Goal: Find specific page/section: Find specific page/section

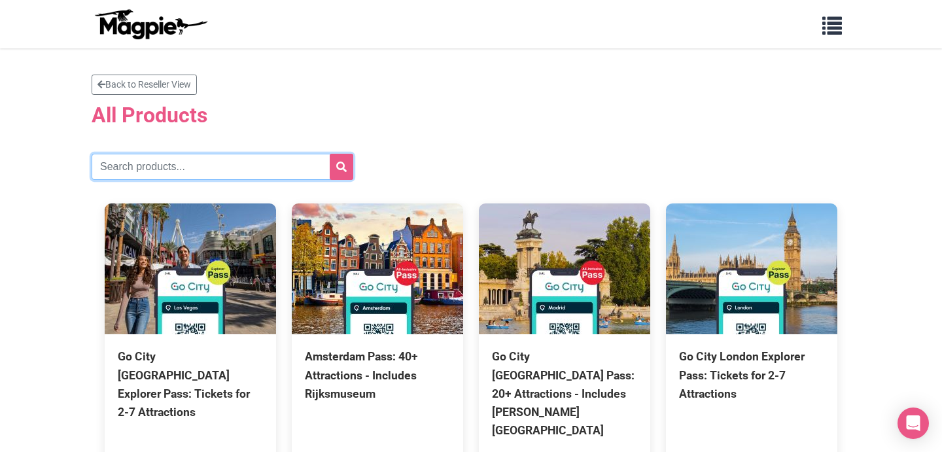
click at [203, 176] on input "text" at bounding box center [223, 167] width 262 height 26
type input "essentials"
click at [330, 154] on button "submit" at bounding box center [342, 167] width 24 height 26
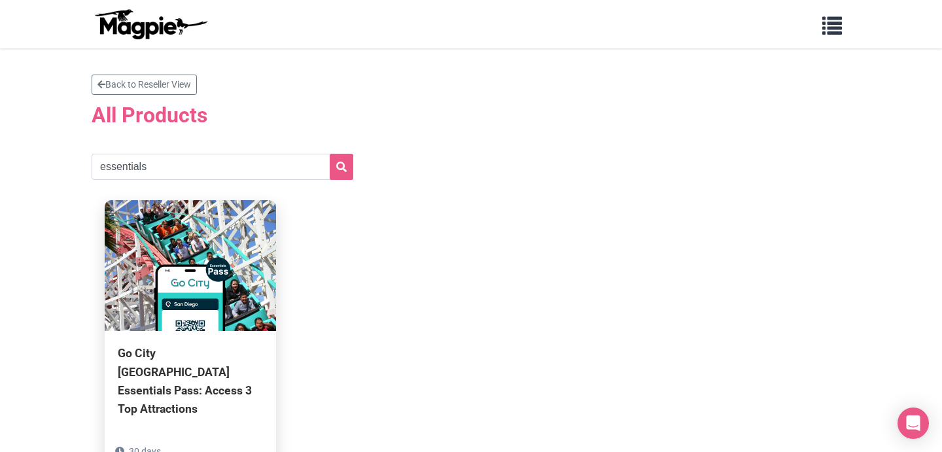
click at [190, 362] on div "Go City [GEOGRAPHIC_DATA] Essentials Pass: Access 3 Top Attractions" at bounding box center [190, 381] width 145 height 74
